Goal: Task Accomplishment & Management: Use online tool/utility

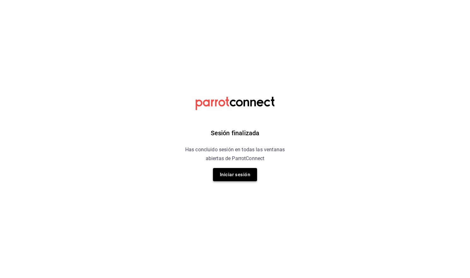
click at [245, 172] on button "Iniciar sesión" at bounding box center [235, 174] width 44 height 13
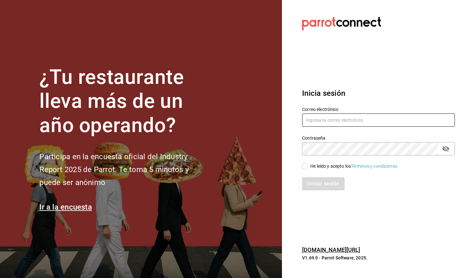
type input "antonio@grupoexploradores.com"
click at [304, 166] on input "He leído y acepto los Términos y condiciones." at bounding box center [305, 166] width 6 height 6
checkbox input "true"
click at [308, 180] on button "Iniciar sesión" at bounding box center [323, 183] width 43 height 13
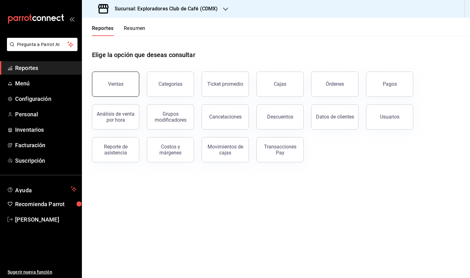
click at [126, 81] on button "Ventas" at bounding box center [115, 83] width 47 height 25
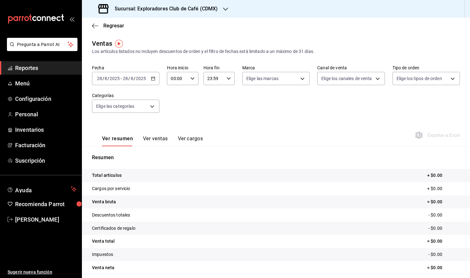
click at [151, 77] on icon "button" at bounding box center [153, 78] width 4 height 4
click at [123, 157] on span "Rango de fechas" at bounding box center [121, 154] width 49 height 7
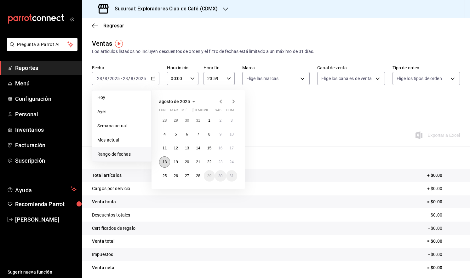
click at [165, 159] on button "18" at bounding box center [164, 161] width 11 height 11
click at [234, 164] on button "24" at bounding box center [231, 161] width 11 height 11
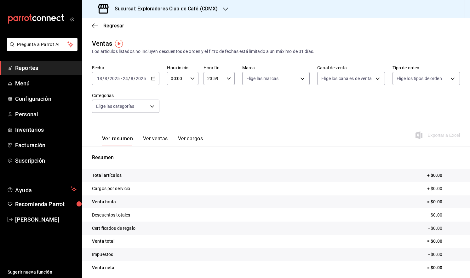
click at [156, 142] on button "Ver ventas" at bounding box center [155, 140] width 25 height 11
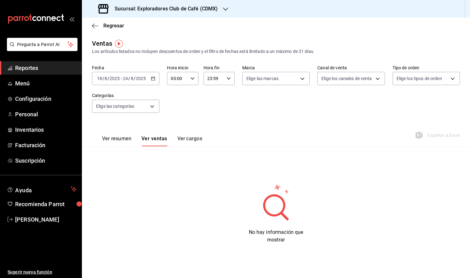
click at [197, 11] on h3 "Sucursal: Exploradores Club de Café (CDMX)" at bounding box center [164, 9] width 108 height 8
click at [133, 35] on div "Kumo (Cdmx)" at bounding box center [129, 41] width 94 height 14
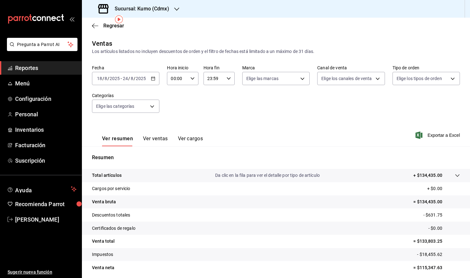
scroll to position [24, 0]
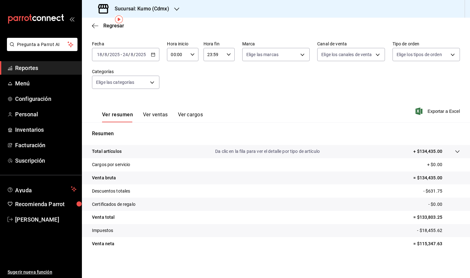
click at [152, 114] on button "Ver ventas" at bounding box center [155, 116] width 25 height 11
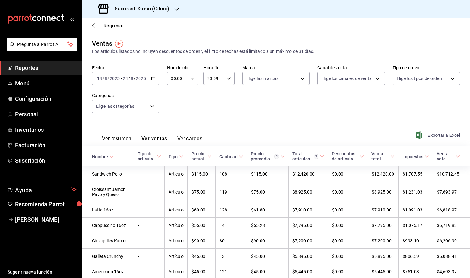
click at [421, 135] on span "Exportar a Excel" at bounding box center [437, 135] width 43 height 8
click at [151, 79] on \(Stroke\) "button" at bounding box center [153, 78] width 4 height 3
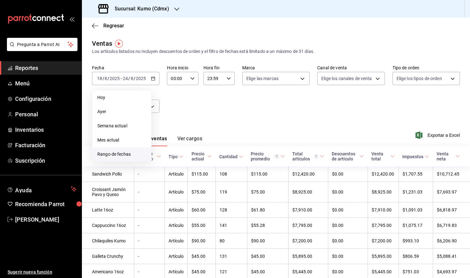
click at [117, 153] on span "Rango de fechas" at bounding box center [121, 154] width 49 height 7
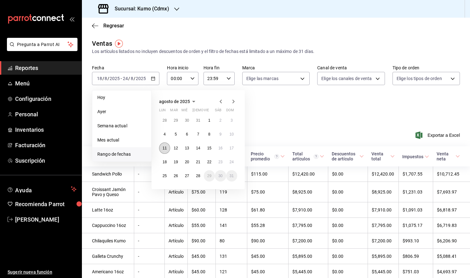
click at [165, 148] on abbr "11" at bounding box center [164, 148] width 4 height 4
click at [234, 148] on button "17" at bounding box center [231, 147] width 11 height 11
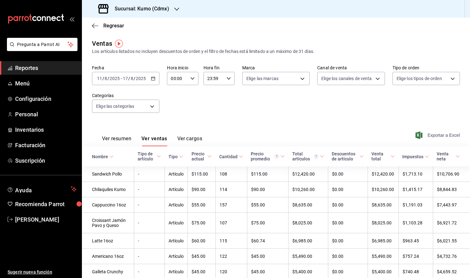
click at [425, 133] on span "Exportar a Excel" at bounding box center [437, 135] width 43 height 8
